Goal: Use online tool/utility: Utilize a website feature to perform a specific function

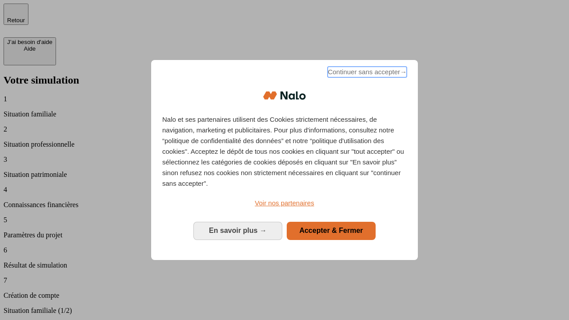
click at [367, 73] on span "Continuer sans accepter →" at bounding box center [367, 72] width 79 height 11
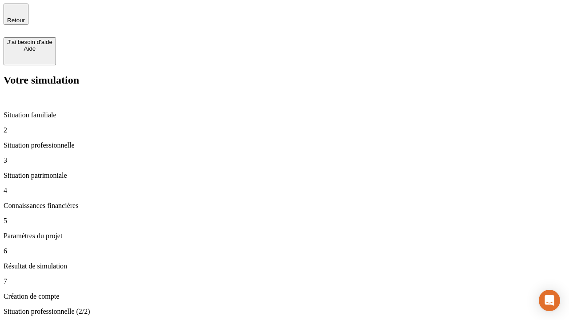
type input "70 000"
type input "1 000"
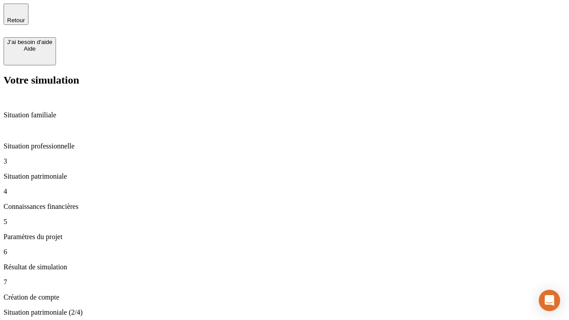
type input "800"
type input "6"
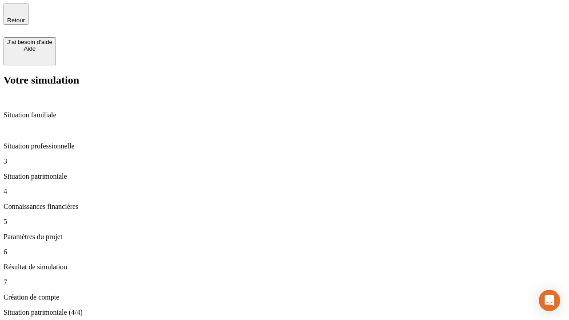
type input "400"
type input "3"
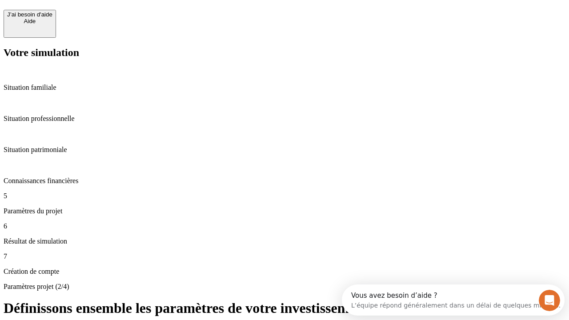
scroll to position [8, 0]
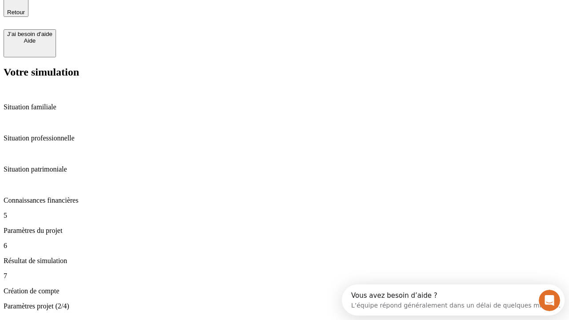
type input "35"
type input "500"
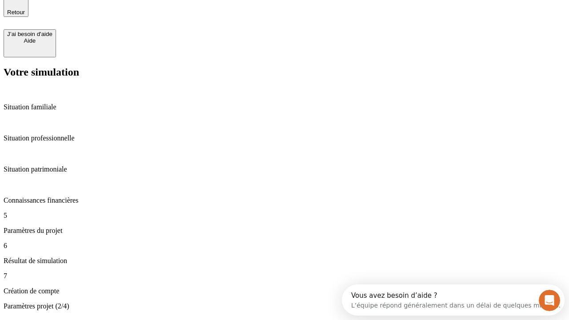
type input "640"
